Goal: Task Accomplishment & Management: Use online tool/utility

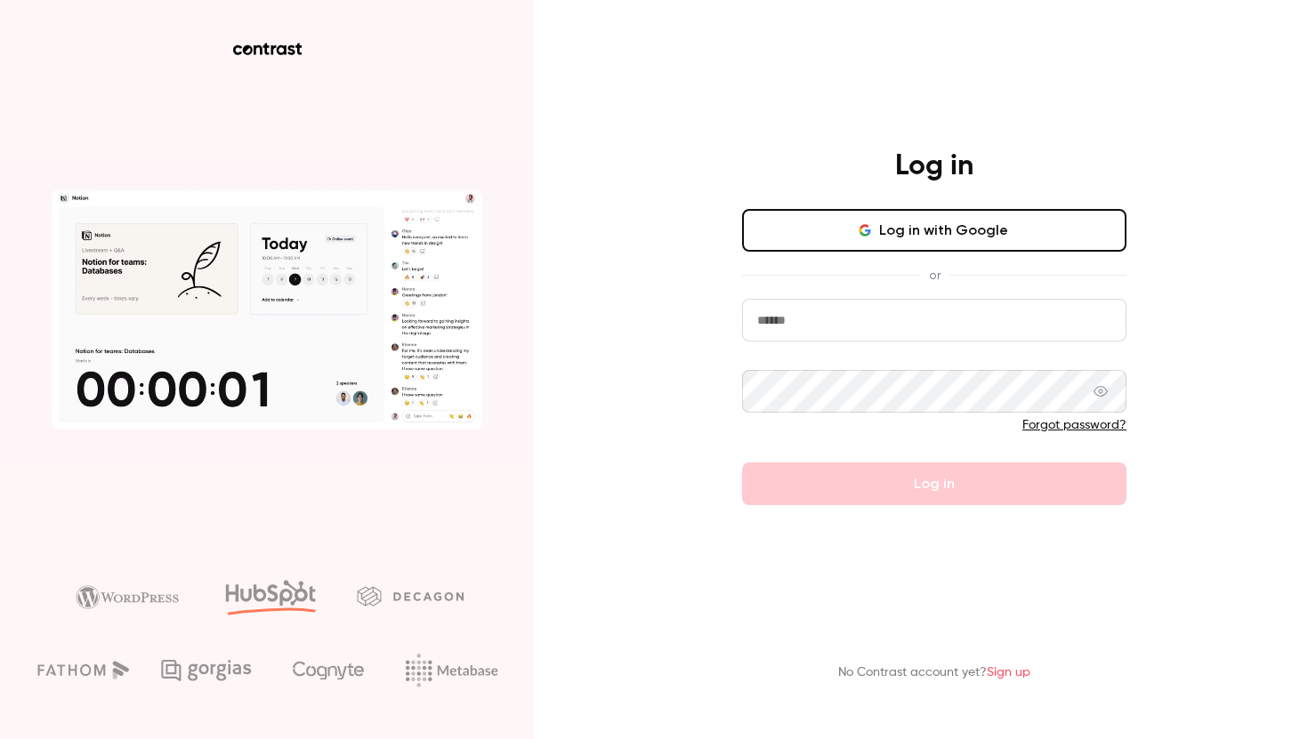
click at [897, 232] on button "Log in with Google" at bounding box center [934, 230] width 384 height 43
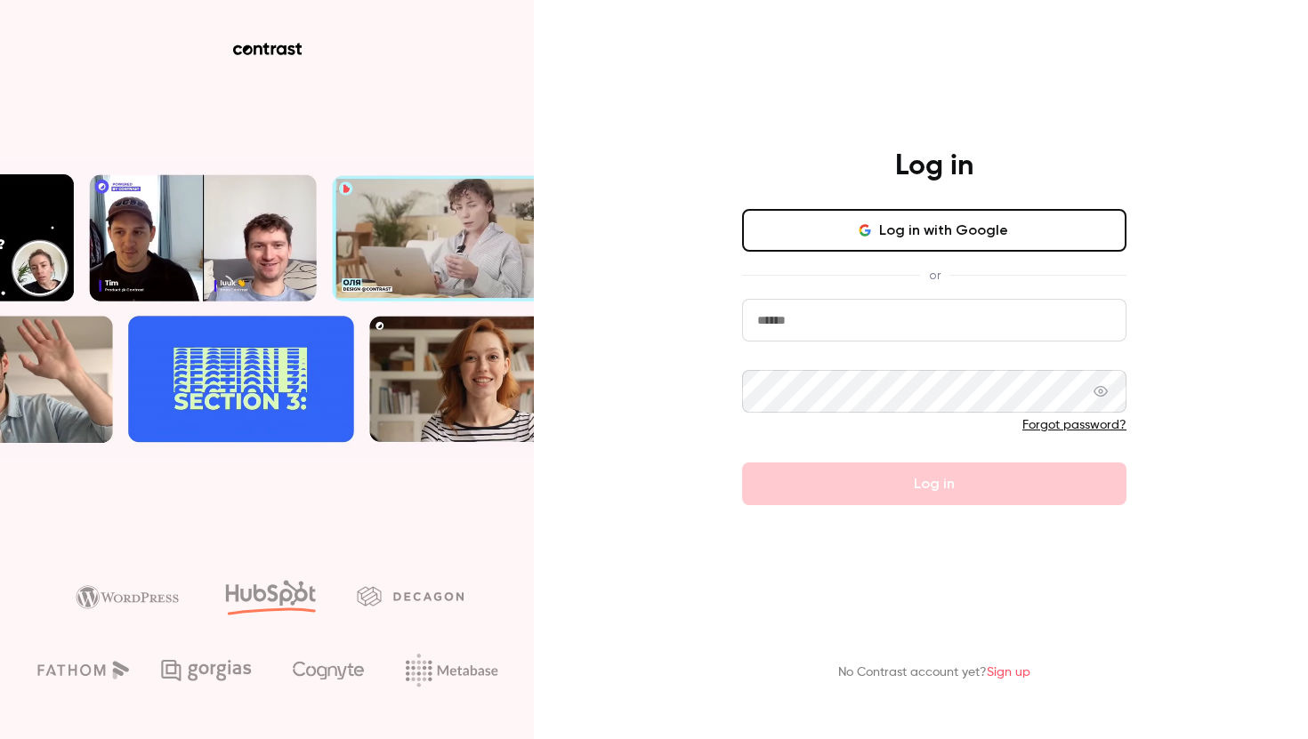
click at [897, 232] on button "Log in with Google" at bounding box center [934, 230] width 384 height 43
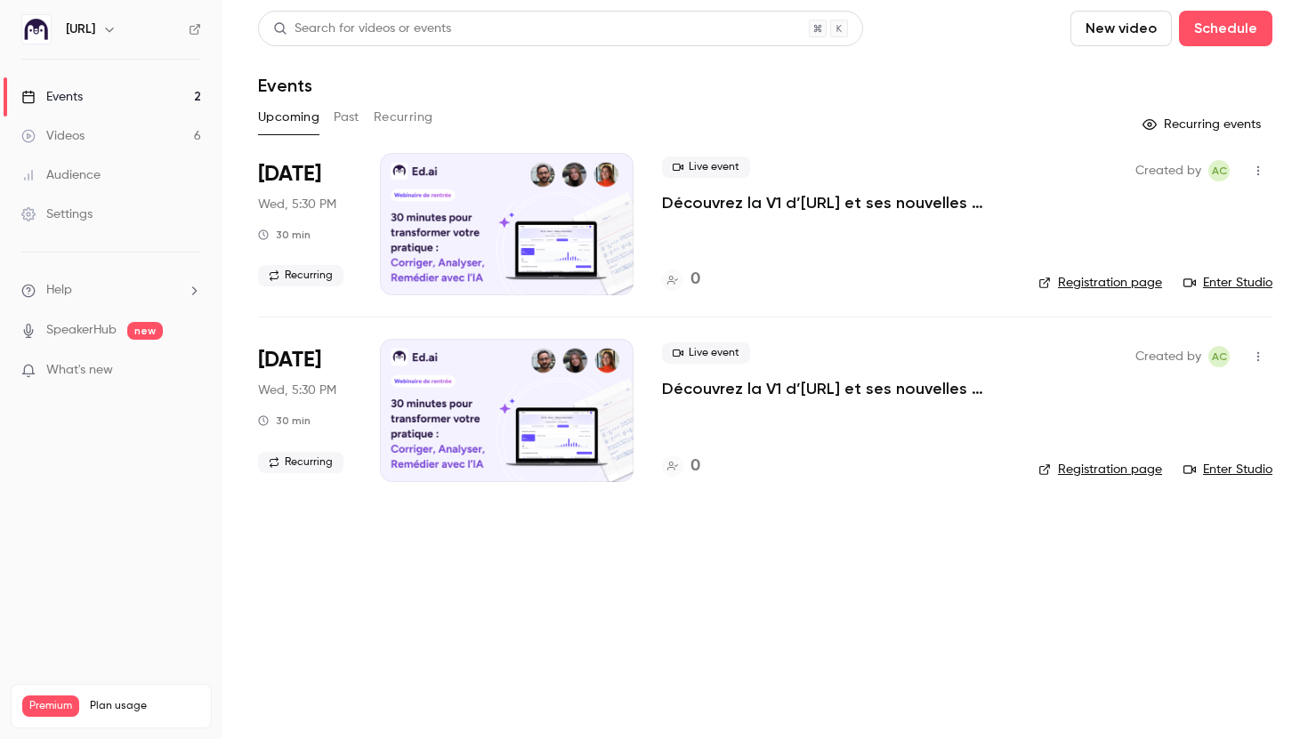
click at [103, 174] on link "Audience" at bounding box center [111, 175] width 222 height 39
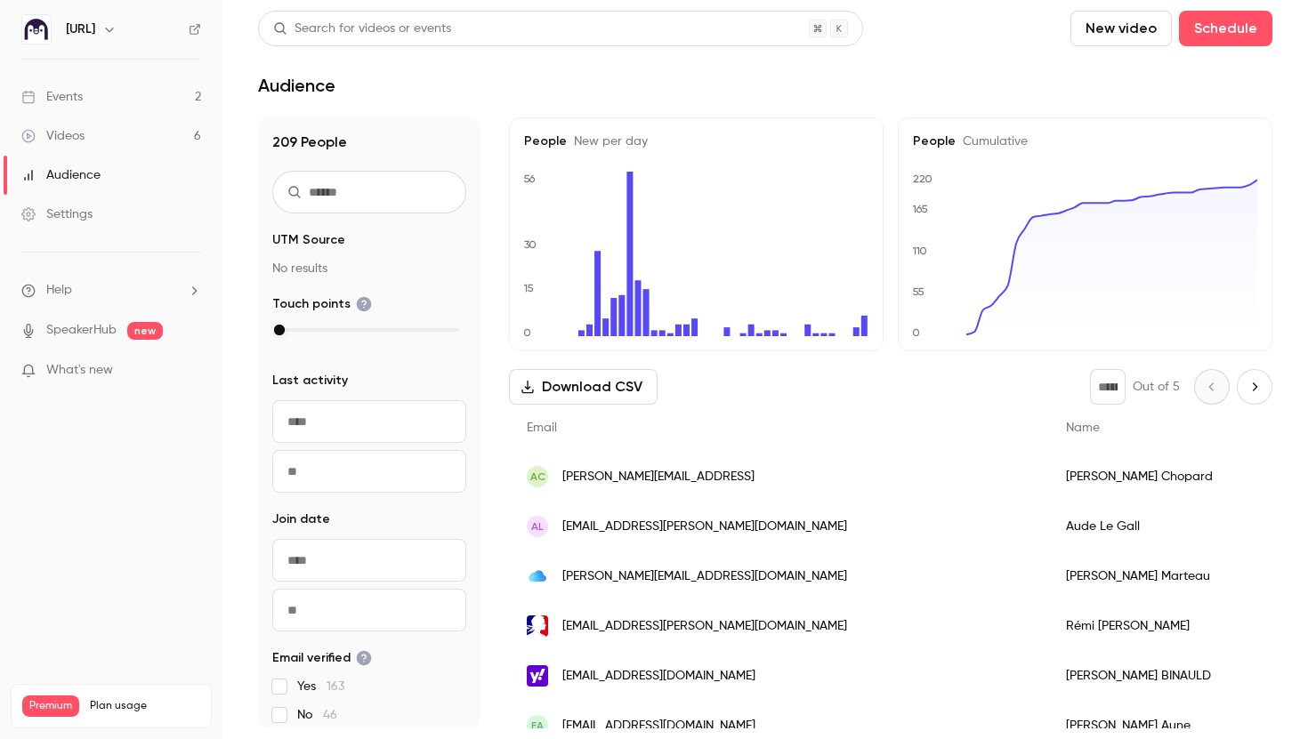
click at [358, 190] on input "text" at bounding box center [369, 192] width 194 height 43
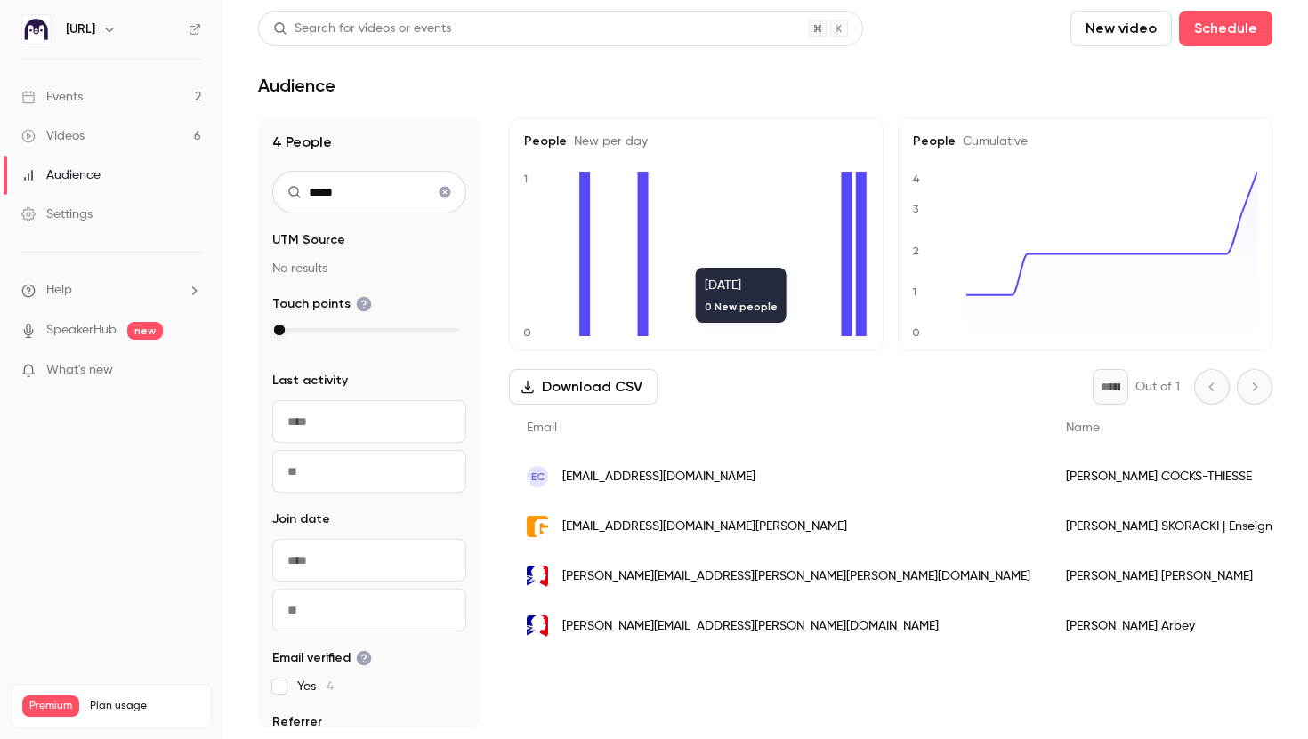
type input "*****"
click at [810, 528] on div "emilie.496p@saint-gabriel.fr" at bounding box center [778, 527] width 539 height 50
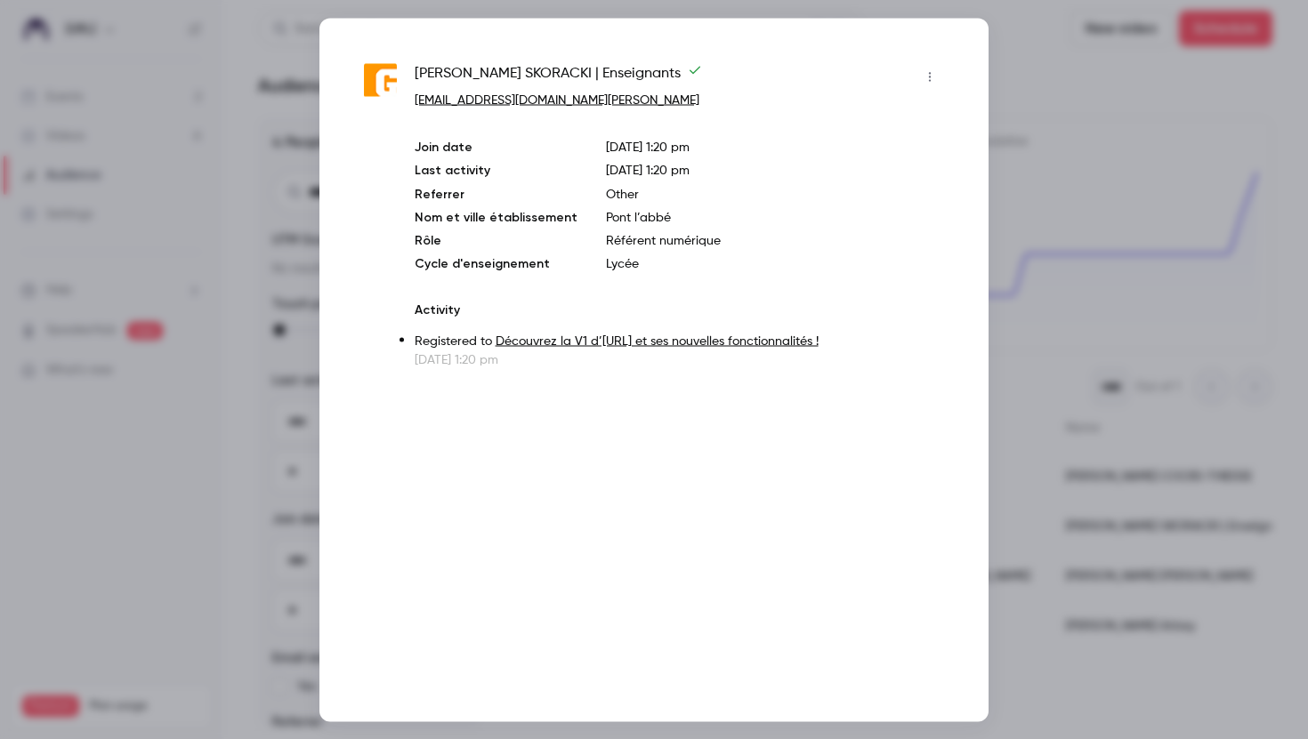
click at [1088, 149] on div at bounding box center [654, 369] width 1308 height 739
